Goal: Task Accomplishment & Management: Use online tool/utility

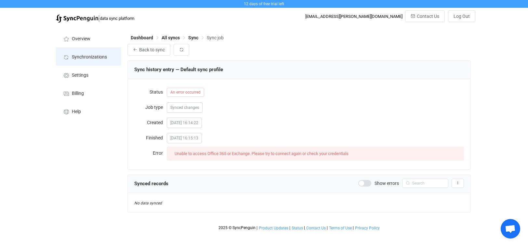
click at [81, 55] on span "Synchronizations" at bounding box center [89, 57] width 35 height 5
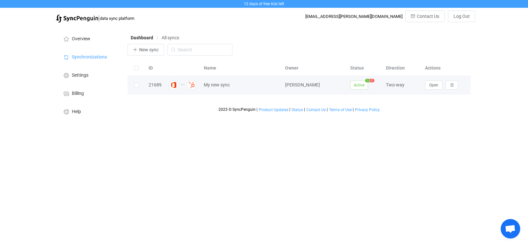
click at [357, 87] on span "Active" at bounding box center [359, 85] width 18 height 9
click at [435, 86] on span "Open" at bounding box center [433, 85] width 9 height 5
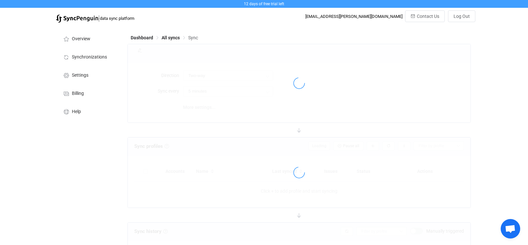
type input "10 minutes"
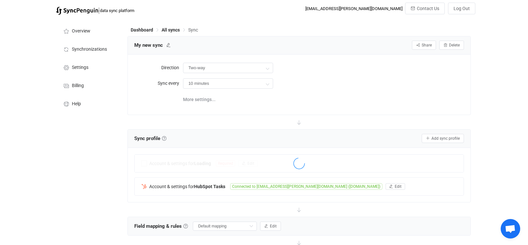
scroll to position [32, 0]
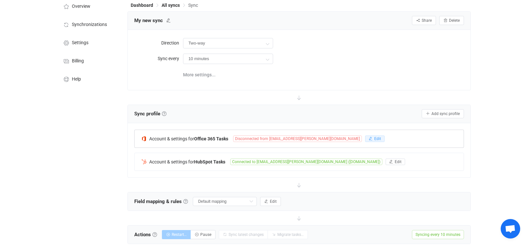
click at [368, 138] on icon "button" at bounding box center [370, 139] width 4 height 4
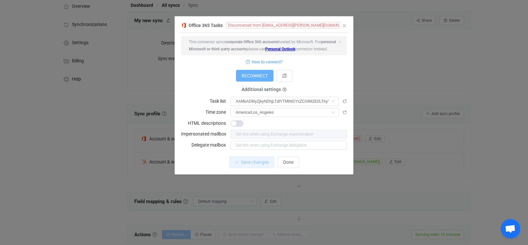
click at [261, 78] on span "RECONNECT" at bounding box center [254, 75] width 26 height 5
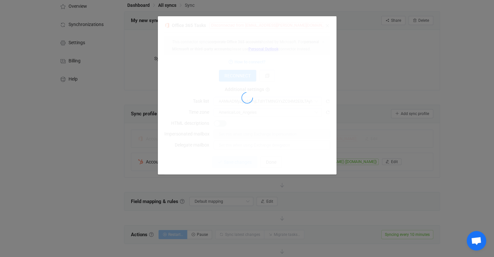
type input "HubSpot VK"
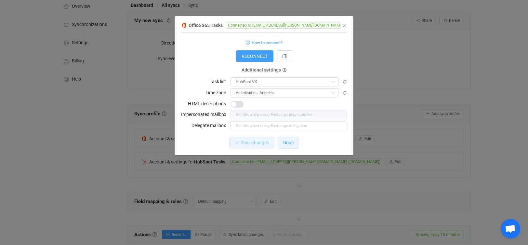
click at [293, 142] on span "Done" at bounding box center [288, 142] width 10 height 5
